Goal: Find specific page/section: Find specific page/section

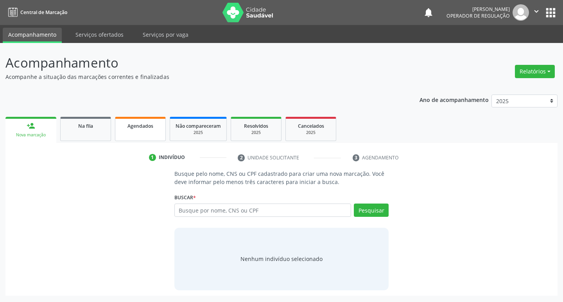
click at [139, 141] on link "Agendados" at bounding box center [140, 129] width 51 height 24
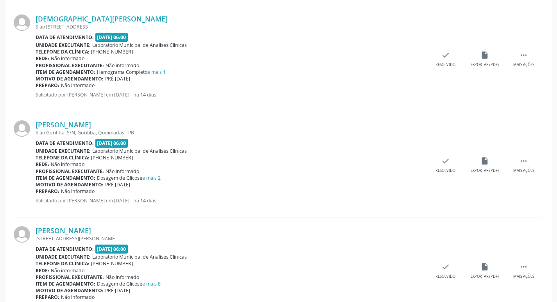
scroll to position [1558, 0]
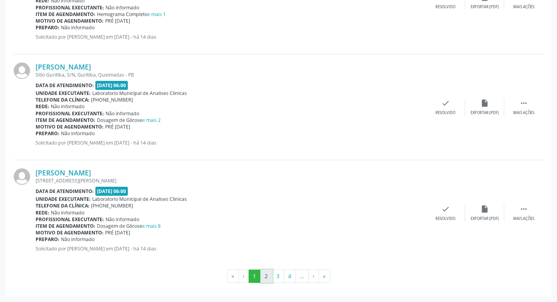
click at [264, 273] on button "2" at bounding box center [266, 276] width 12 height 13
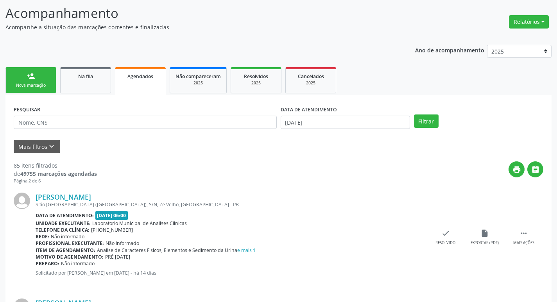
scroll to position [0, 0]
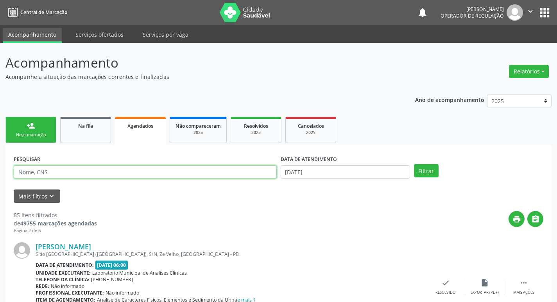
click at [138, 168] on input "text" at bounding box center [145, 171] width 263 height 13
click at [414, 164] on button "Filtrar" at bounding box center [426, 170] width 25 height 13
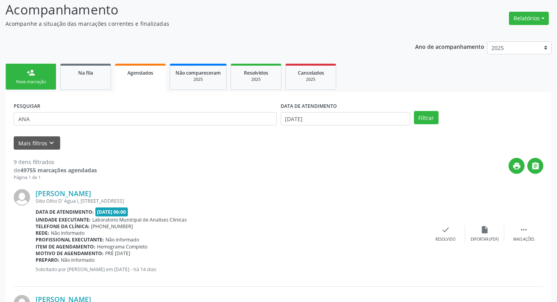
scroll to position [52, 0]
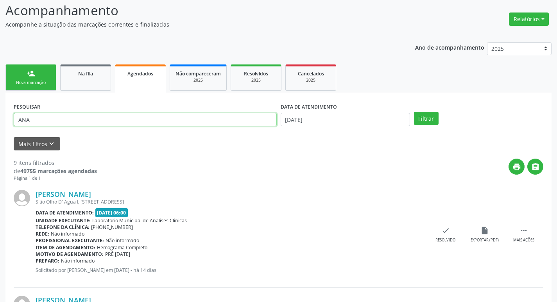
click at [78, 120] on input "ANA" at bounding box center [145, 119] width 263 height 13
click at [414, 112] on button "Filtrar" at bounding box center [426, 118] width 25 height 13
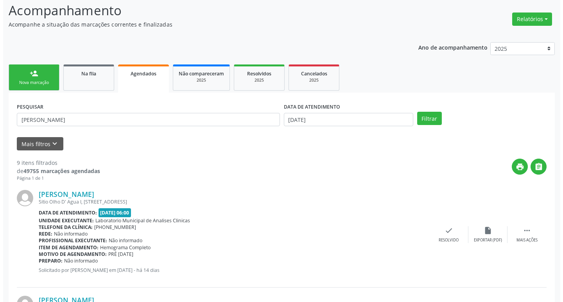
scroll to position [0, 0]
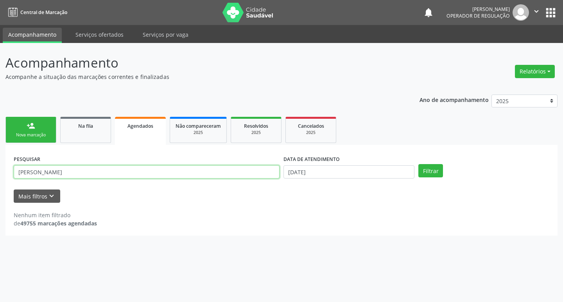
click at [75, 171] on input "ANA CAROLINA" at bounding box center [147, 171] width 266 height 13
click at [418, 164] on button "Filtrar" at bounding box center [430, 170] width 25 height 13
drag, startPoint x: 46, startPoint y: 172, endPoint x: 54, endPoint y: 174, distance: 7.7
click at [47, 172] on input "ANA CAROLINE" at bounding box center [147, 171] width 266 height 13
click at [418, 164] on button "Filtrar" at bounding box center [430, 170] width 25 height 13
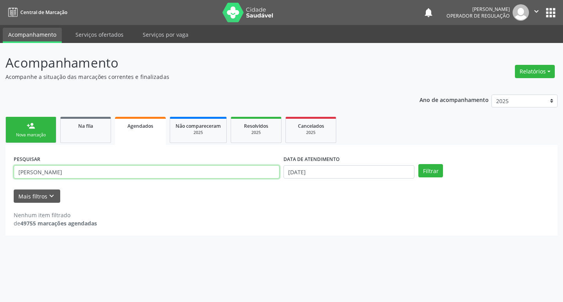
click at [50, 173] on input "ANA CAROLLINE" at bounding box center [147, 171] width 266 height 13
click at [71, 176] on input "ANA CAROLINE" at bounding box center [147, 171] width 266 height 13
type input "ANA CAROLINN"
click at [418, 164] on button "Filtrar" at bounding box center [430, 170] width 25 height 13
click at [74, 174] on input "ANA CAROLINN" at bounding box center [147, 171] width 266 height 13
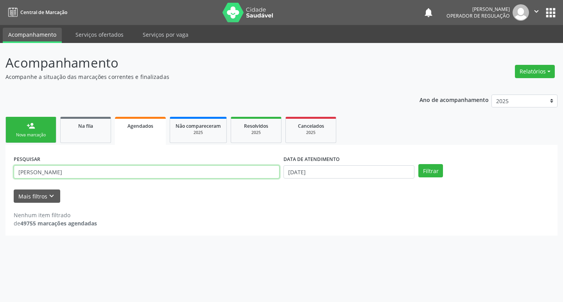
drag, startPoint x: 74, startPoint y: 175, endPoint x: 0, endPoint y: 185, distance: 74.2
click at [0, 185] on div "Acompanhamento Acompanhe a situação das marcações correntes e finalizadas Relat…" at bounding box center [281, 172] width 563 height 259
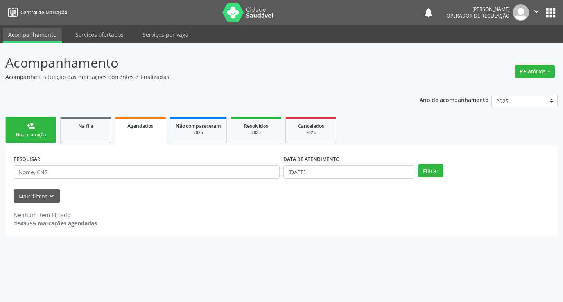
click at [122, 136] on link "Agendados" at bounding box center [140, 131] width 51 height 28
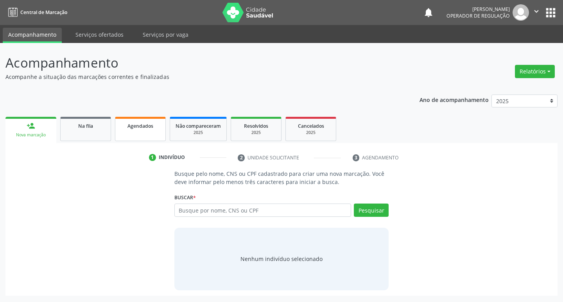
click at [156, 121] on link "Agendados" at bounding box center [140, 129] width 51 height 24
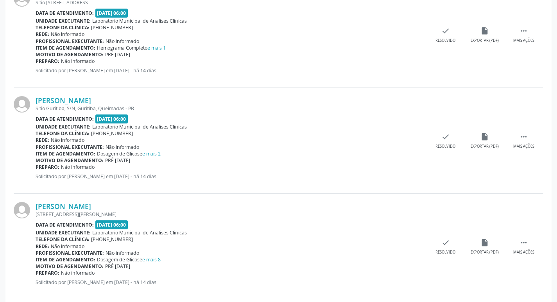
scroll to position [1558, 0]
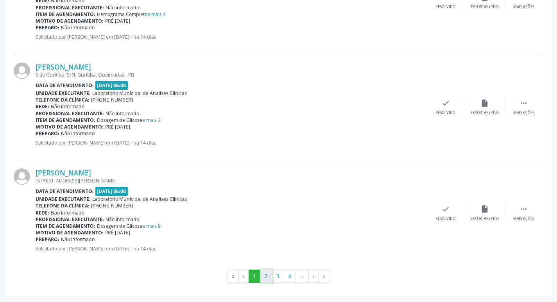
click at [264, 274] on button "2" at bounding box center [266, 276] width 12 height 13
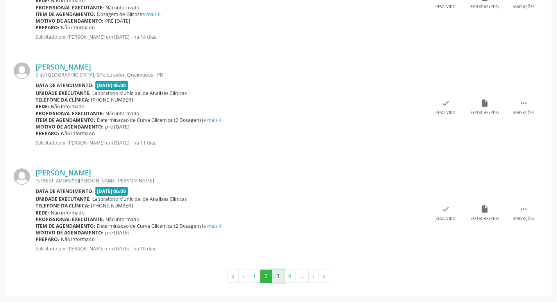
click at [275, 273] on button "3" at bounding box center [278, 276] width 12 height 13
click at [288, 274] on button "4" at bounding box center [290, 276] width 12 height 13
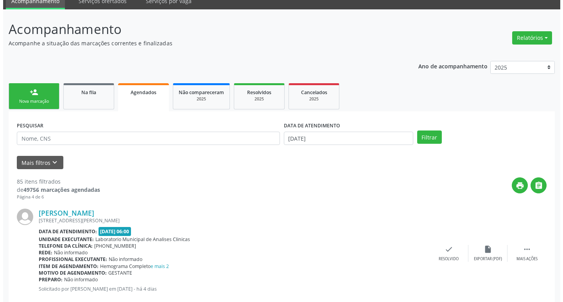
scroll to position [0, 0]
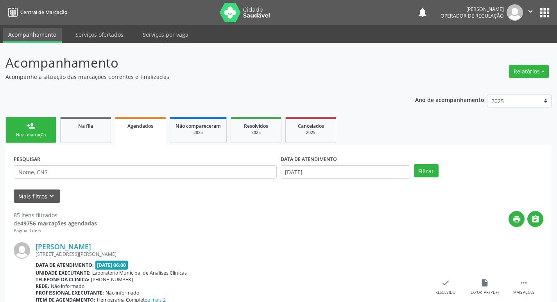
click at [24, 124] on link "person_add Nova marcação" at bounding box center [30, 130] width 51 height 26
